Goal: Task Accomplishment & Management: Complete application form

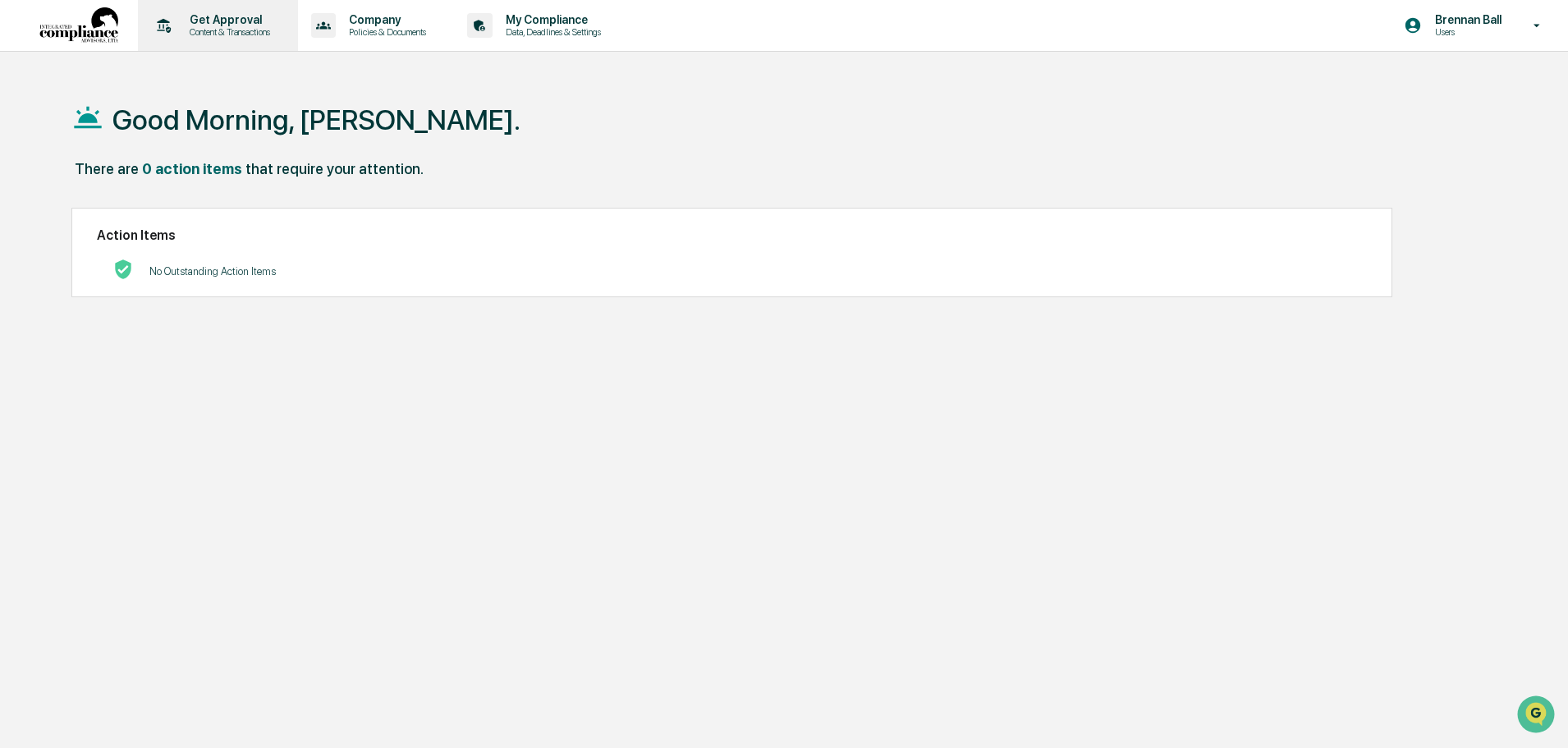
click at [222, 19] on p "Get Approval" at bounding box center [227, 19] width 102 height 13
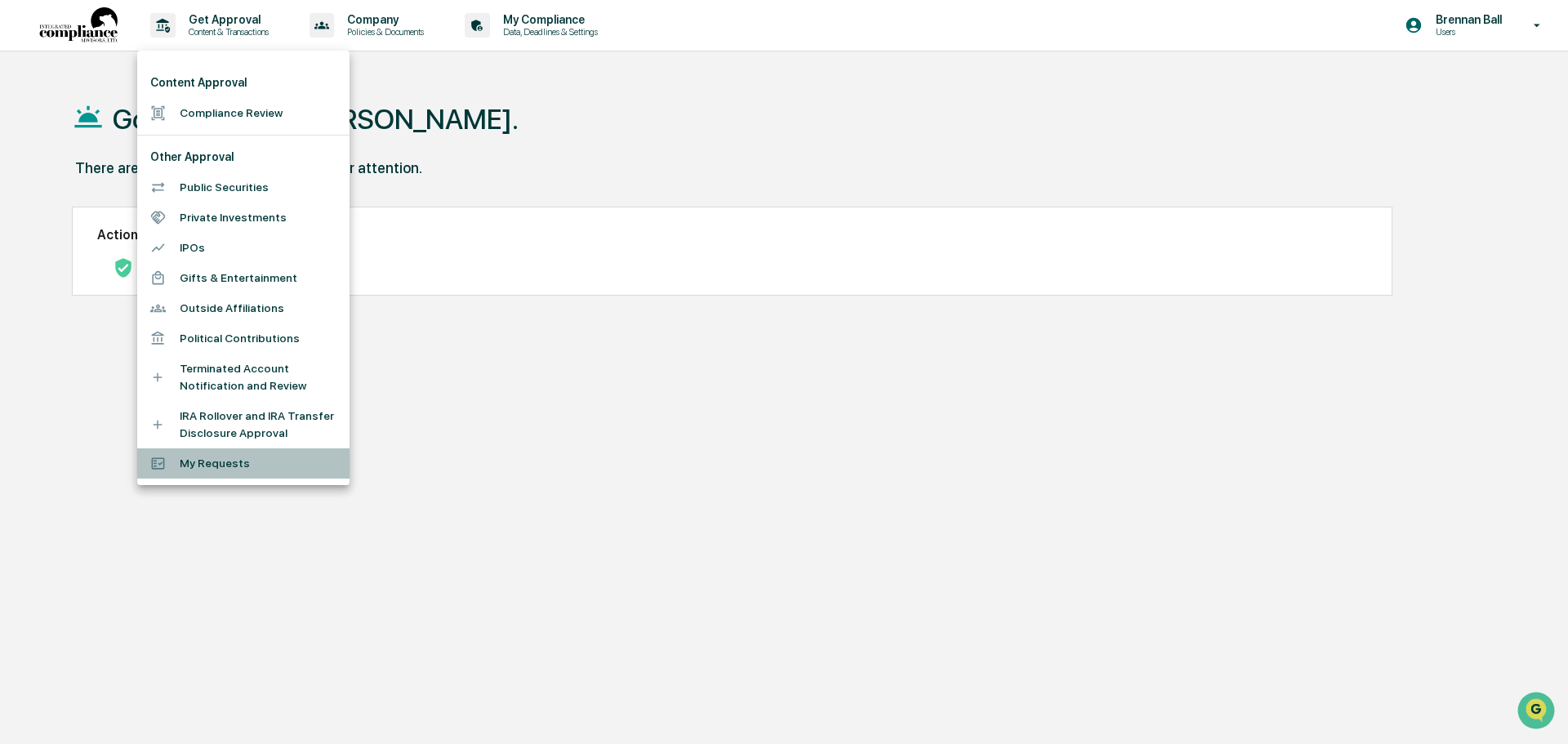
click at [230, 463] on li "My Requests" at bounding box center [243, 462] width 212 height 30
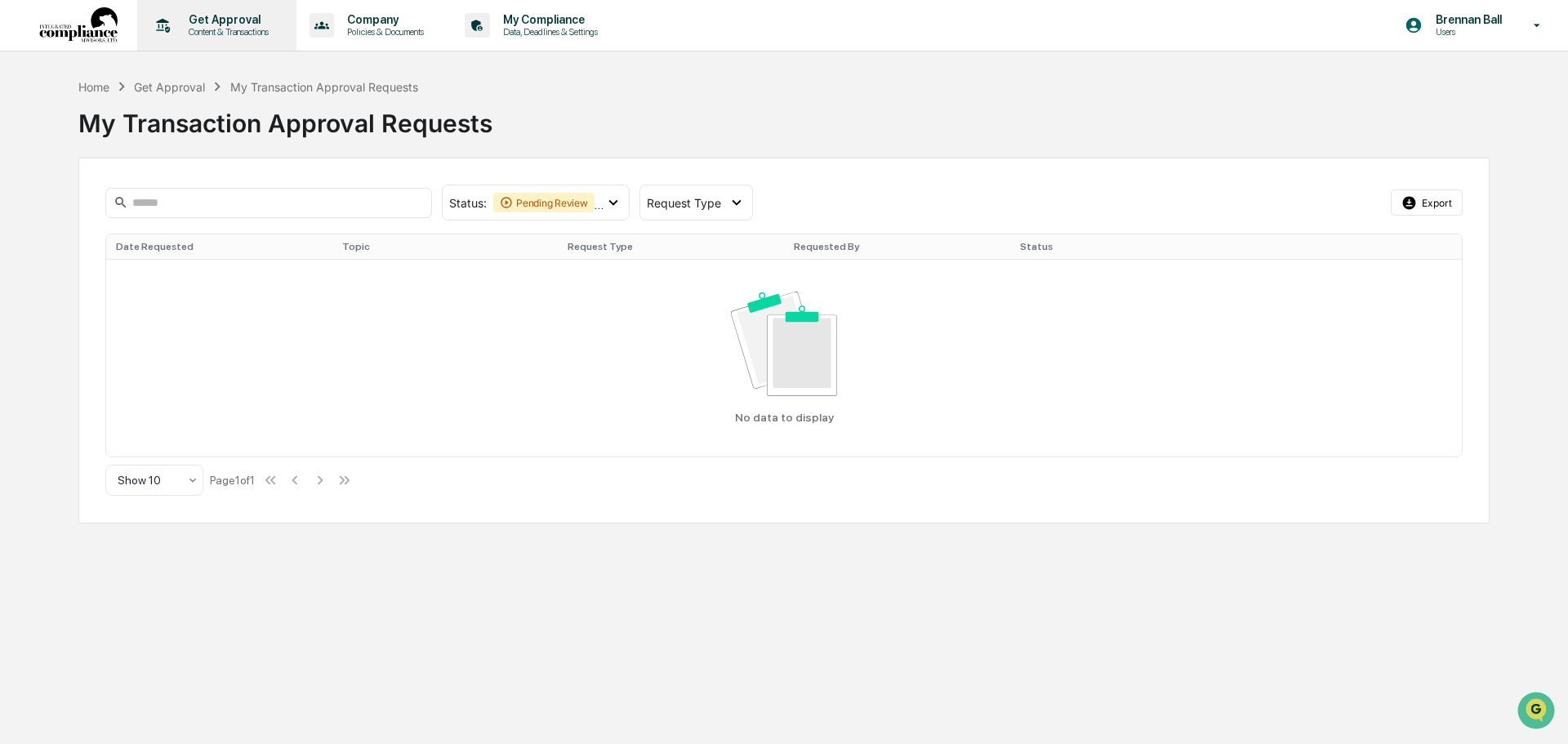
click at [202, 34] on p "Content & Transactions" at bounding box center [226, 32] width 101 height 12
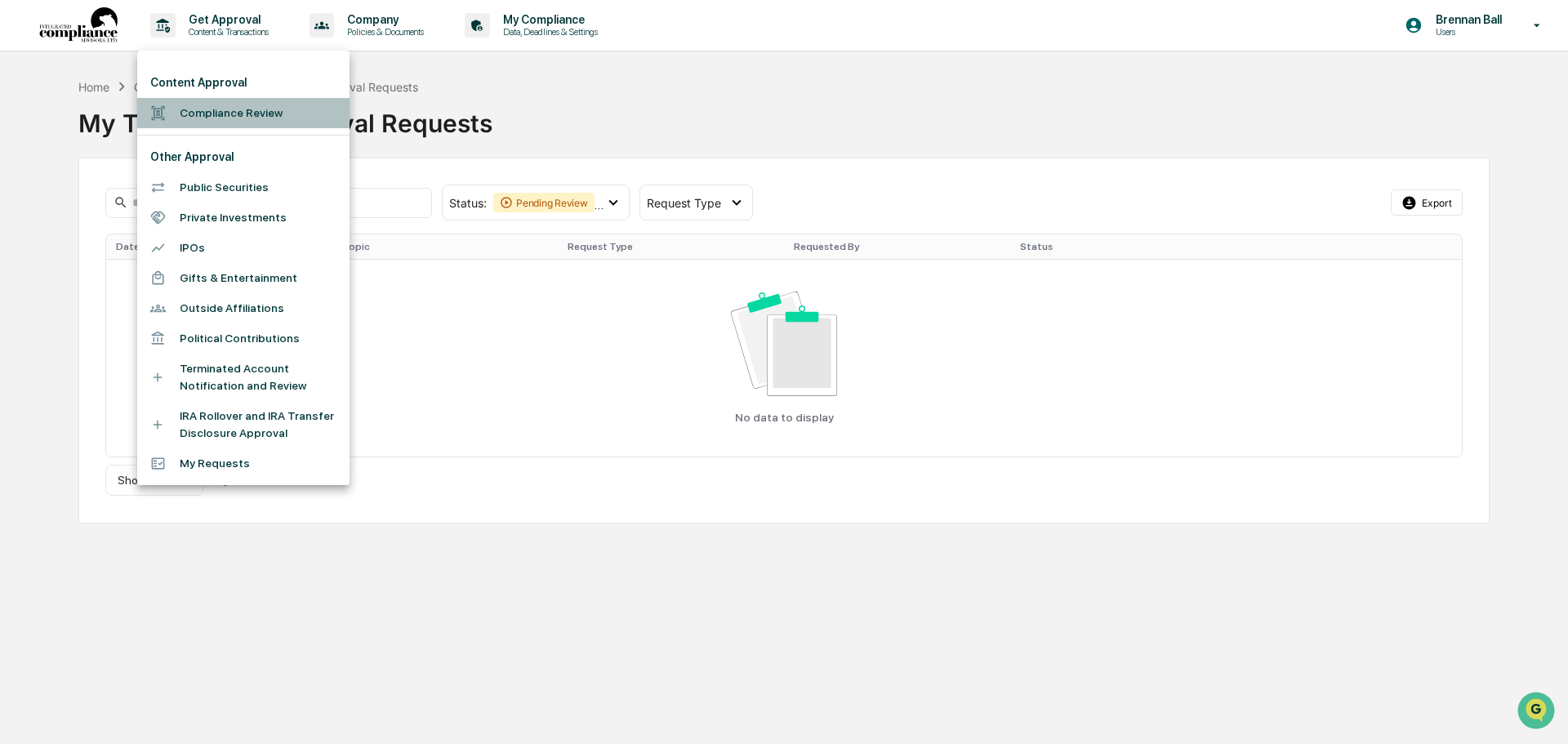
click at [224, 113] on li "Compliance Review" at bounding box center [243, 112] width 212 height 30
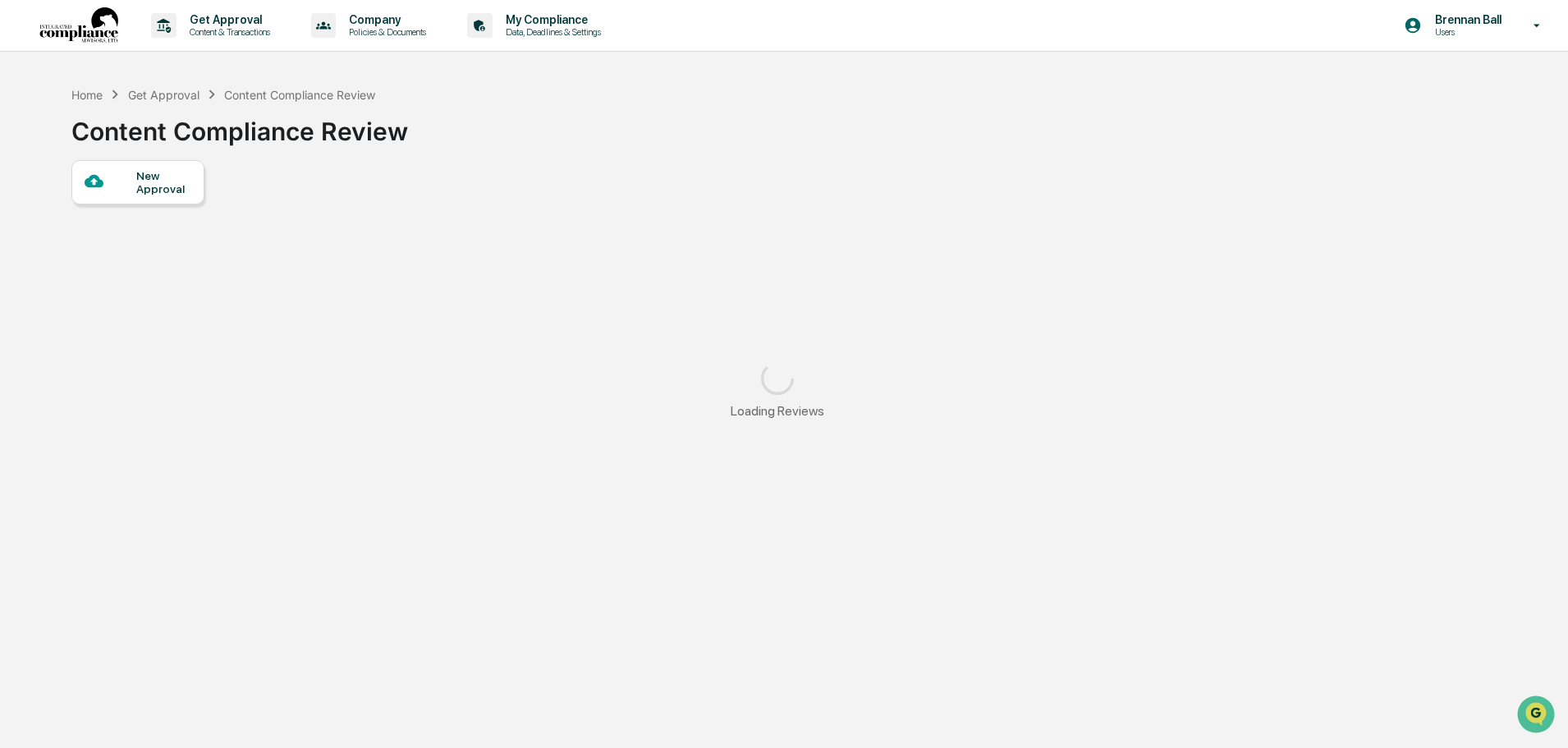
click at [188, 181] on div "New Approval" at bounding box center [164, 182] width 55 height 27
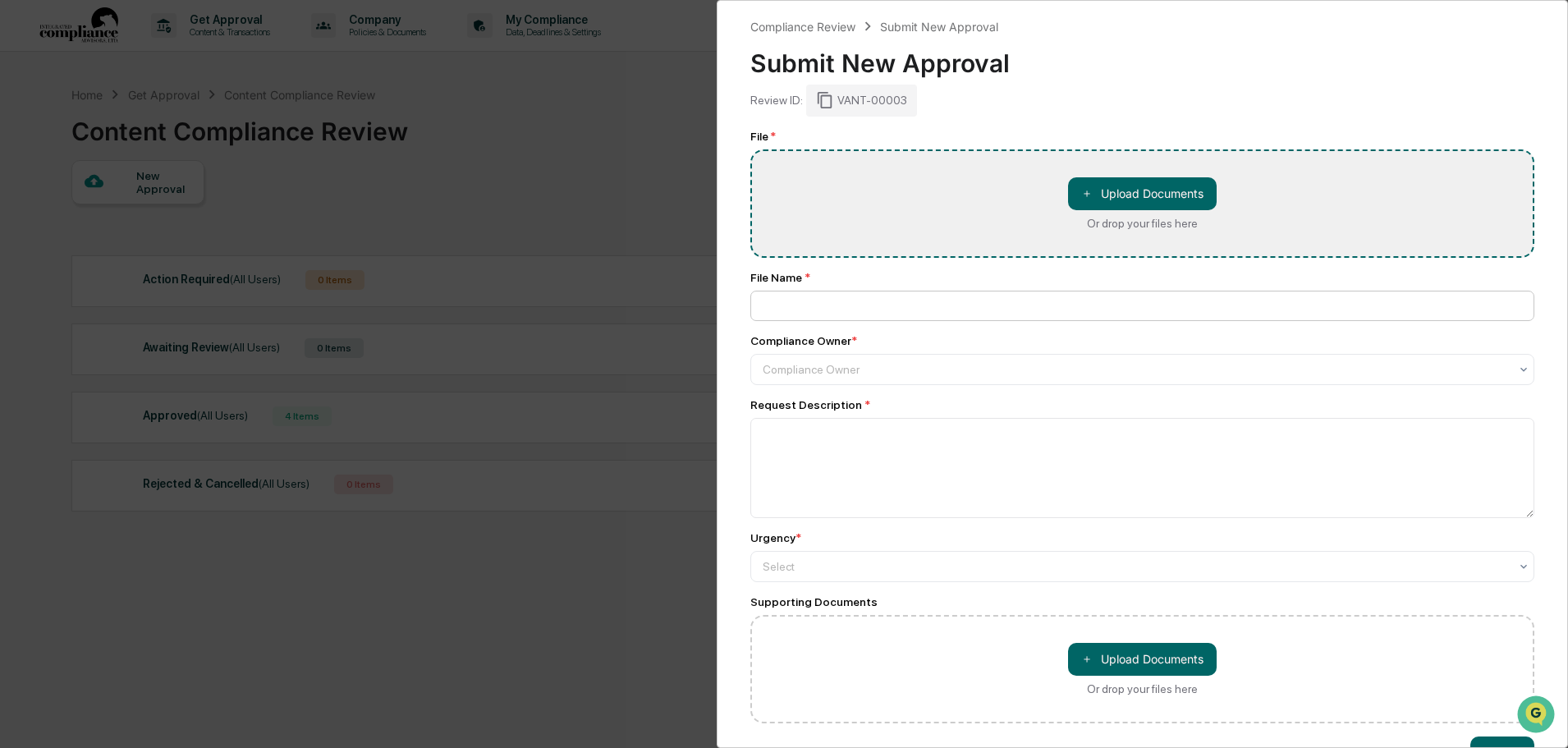
type input "**********"
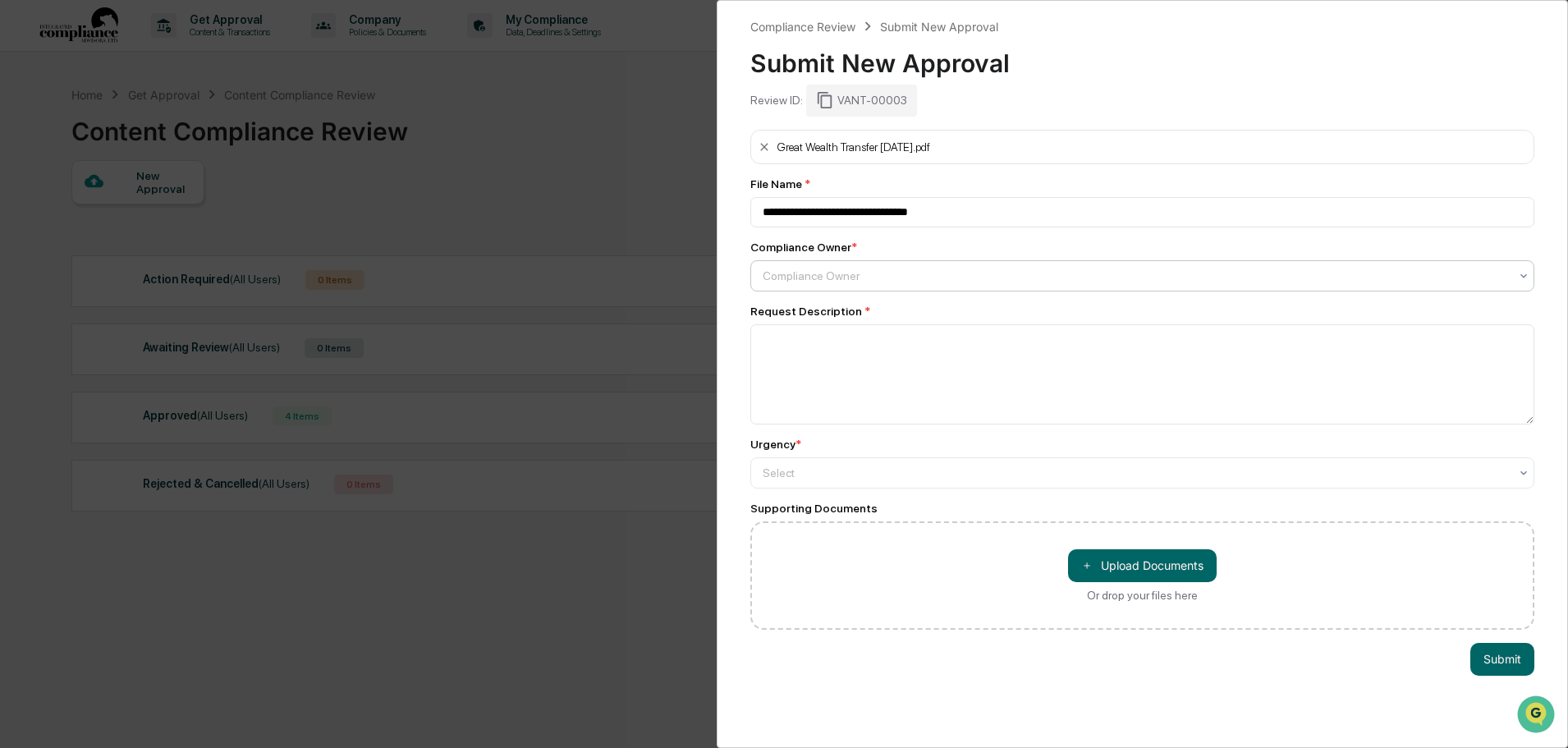
click at [877, 274] on div at bounding box center [1136, 276] width 746 height 17
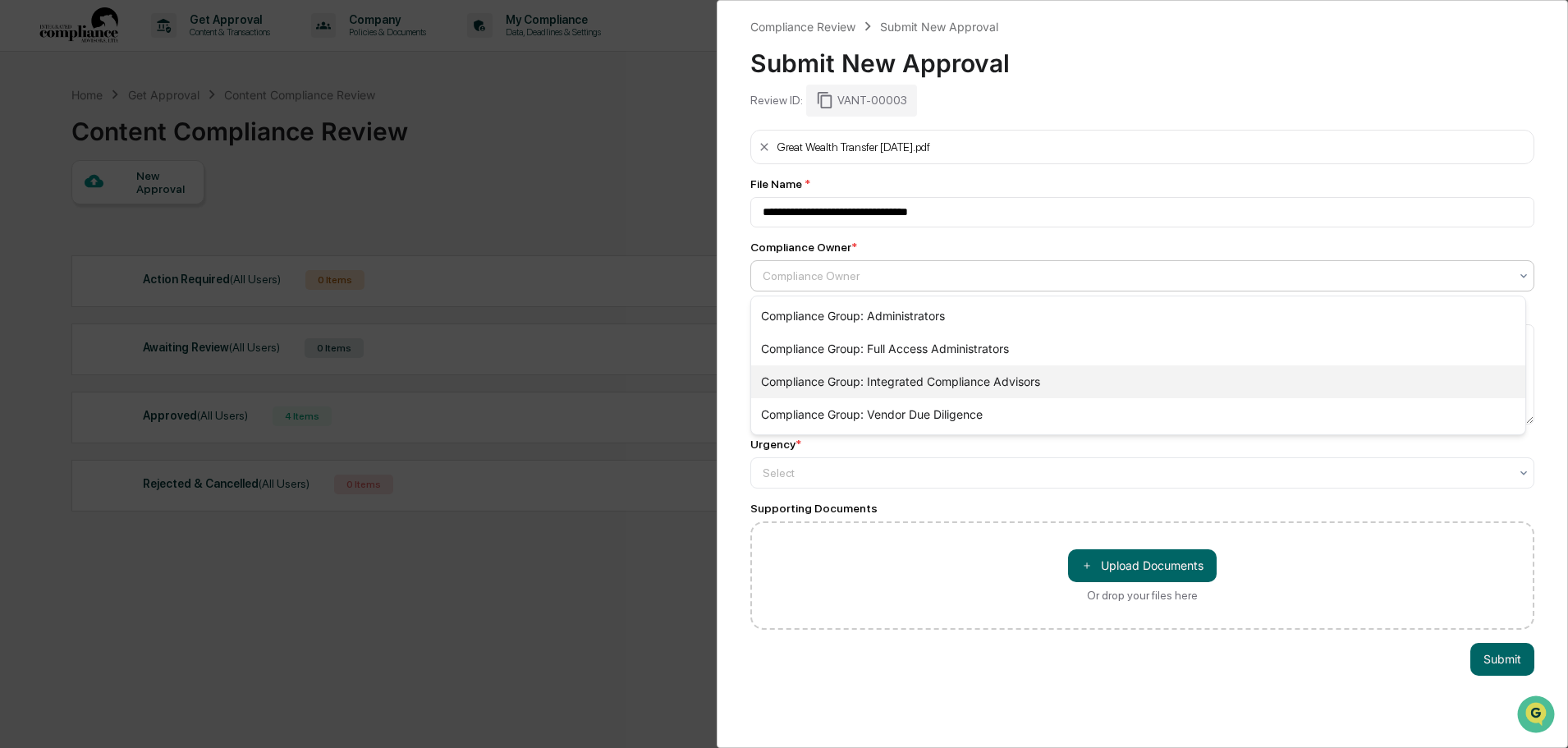
click at [917, 386] on div "Compliance Group: Integrated Compliance Advisors" at bounding box center [1138, 382] width 774 height 33
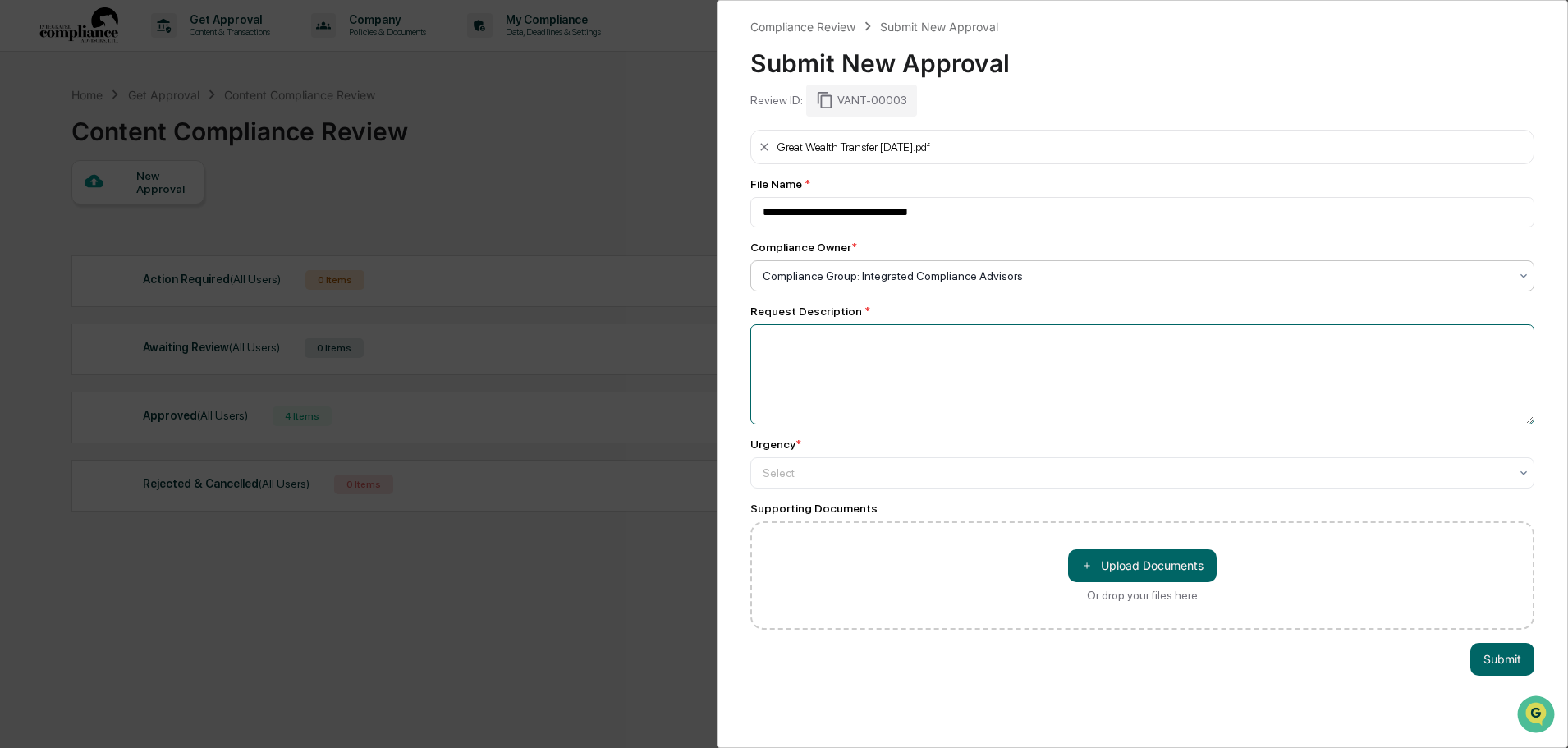
click at [841, 346] on textarea at bounding box center [1142, 374] width 784 height 100
type textarea "**********"
click at [1019, 460] on div "Select" at bounding box center [1142, 473] width 784 height 31
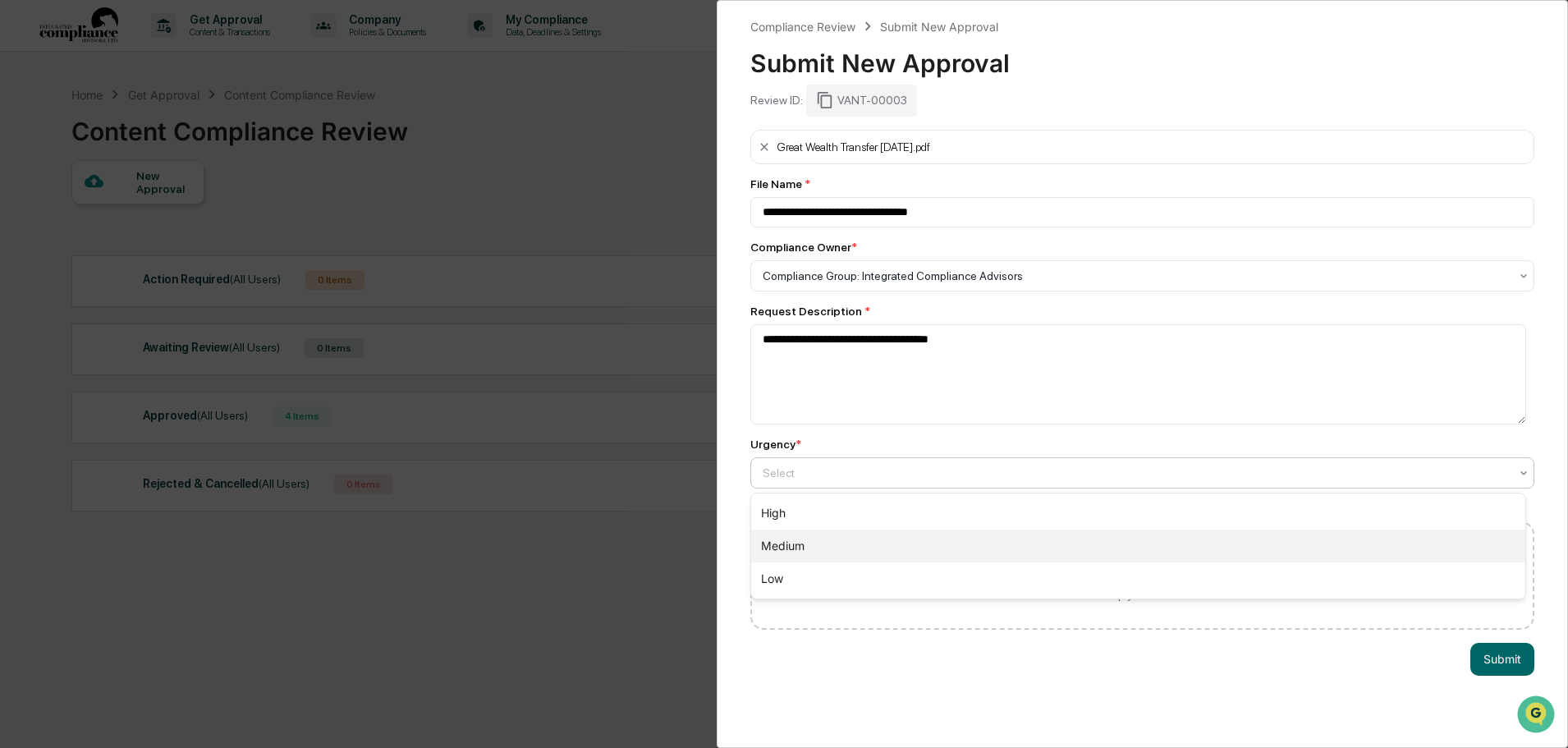
click at [864, 550] on div "Medium" at bounding box center [1138, 546] width 774 height 33
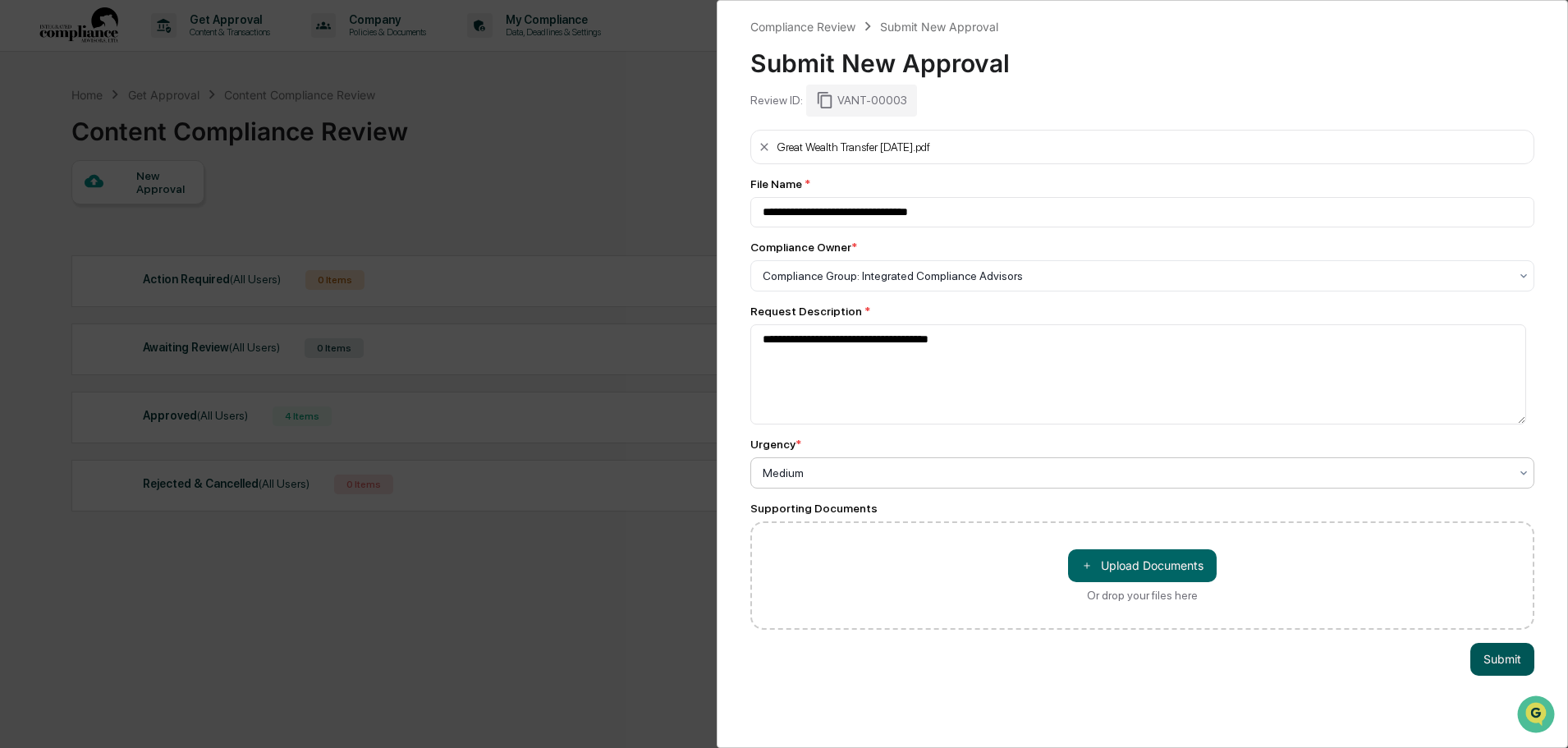
click at [1495, 666] on button "Submit" at bounding box center [1503, 660] width 64 height 33
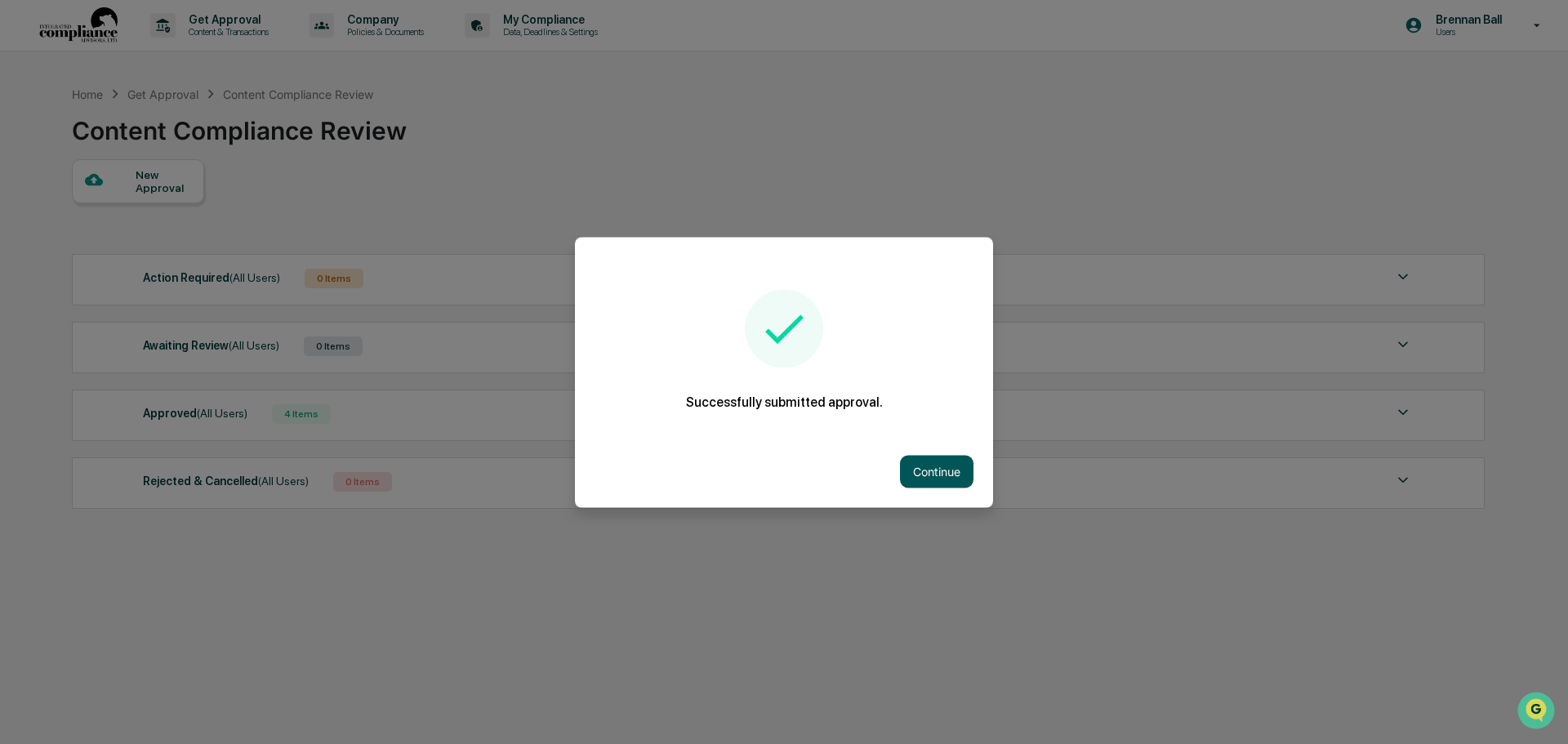
click at [956, 464] on button "Continue" at bounding box center [937, 472] width 73 height 33
